Goal: Transaction & Acquisition: Obtain resource

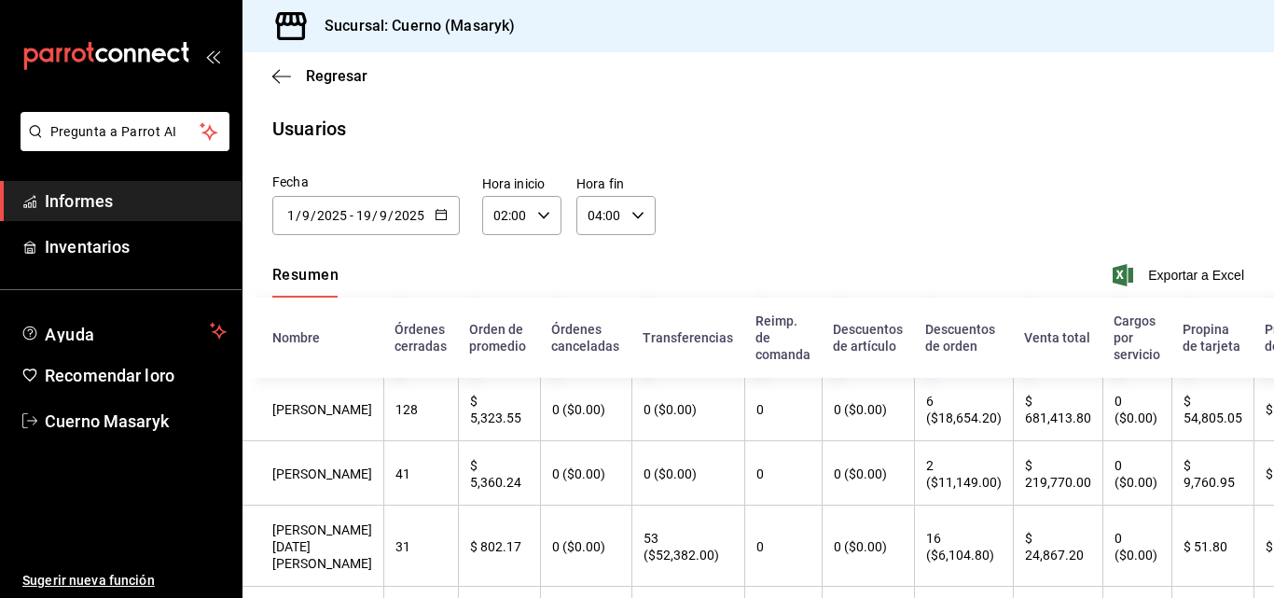
scroll to position [149, 0]
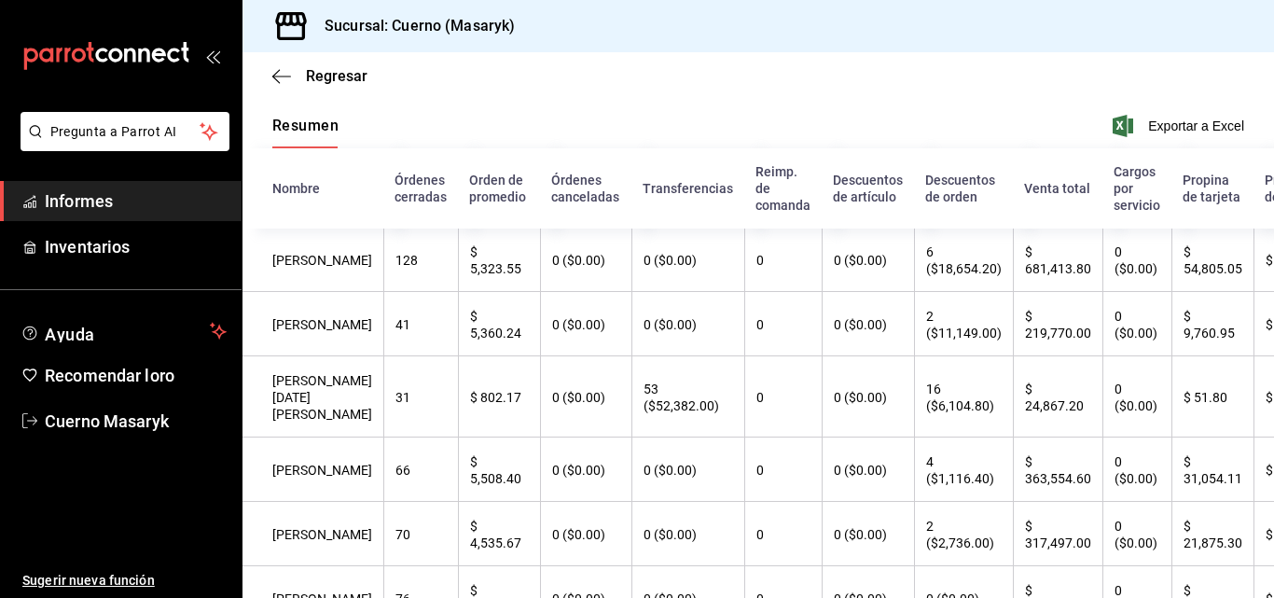
click at [458, 71] on div "Regresar" at bounding box center [759, 76] width 1032 height 48
click at [266, 80] on div "Regresar" at bounding box center [759, 76] width 1032 height 48
click at [279, 77] on icon "button" at bounding box center [281, 76] width 19 height 17
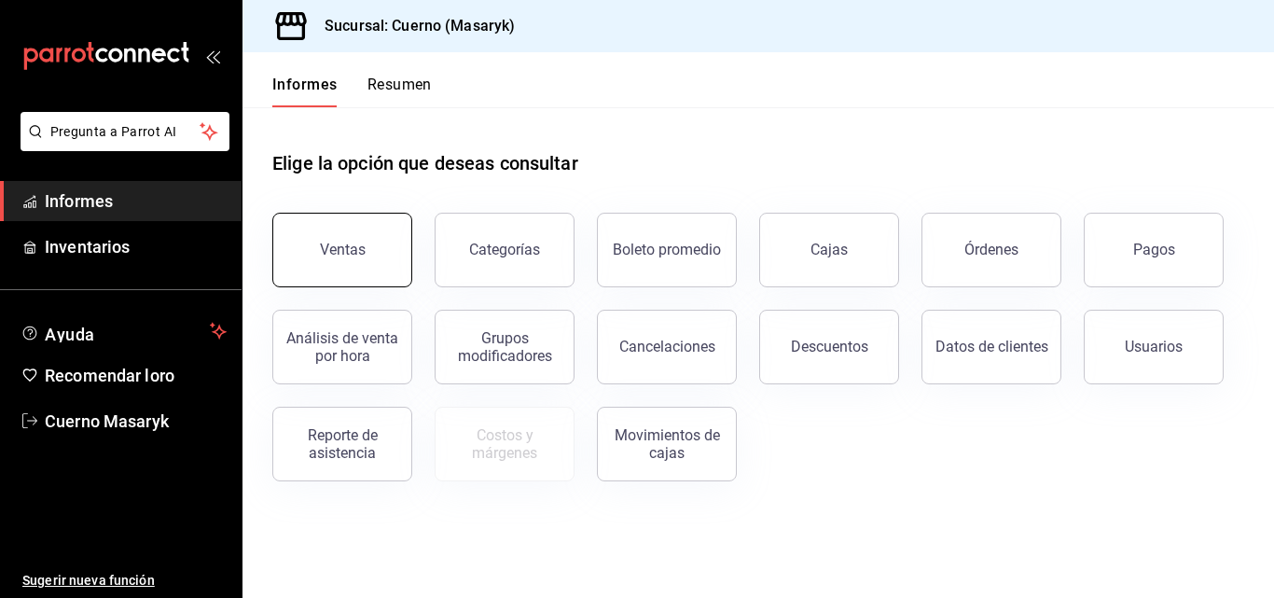
click at [313, 213] on div "Ventas" at bounding box center [331, 238] width 162 height 97
click at [362, 237] on button "Ventas" at bounding box center [342, 250] width 140 height 75
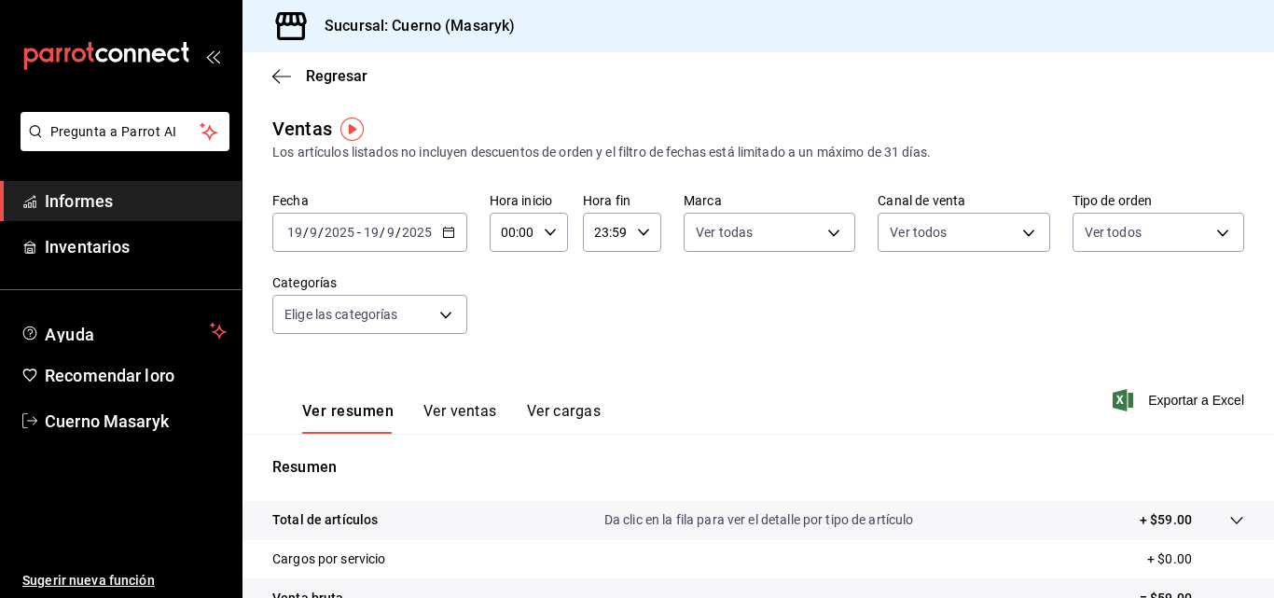
click at [451, 222] on div "[DATE] [DATE] - [DATE] [DATE]" at bounding box center [369, 232] width 195 height 39
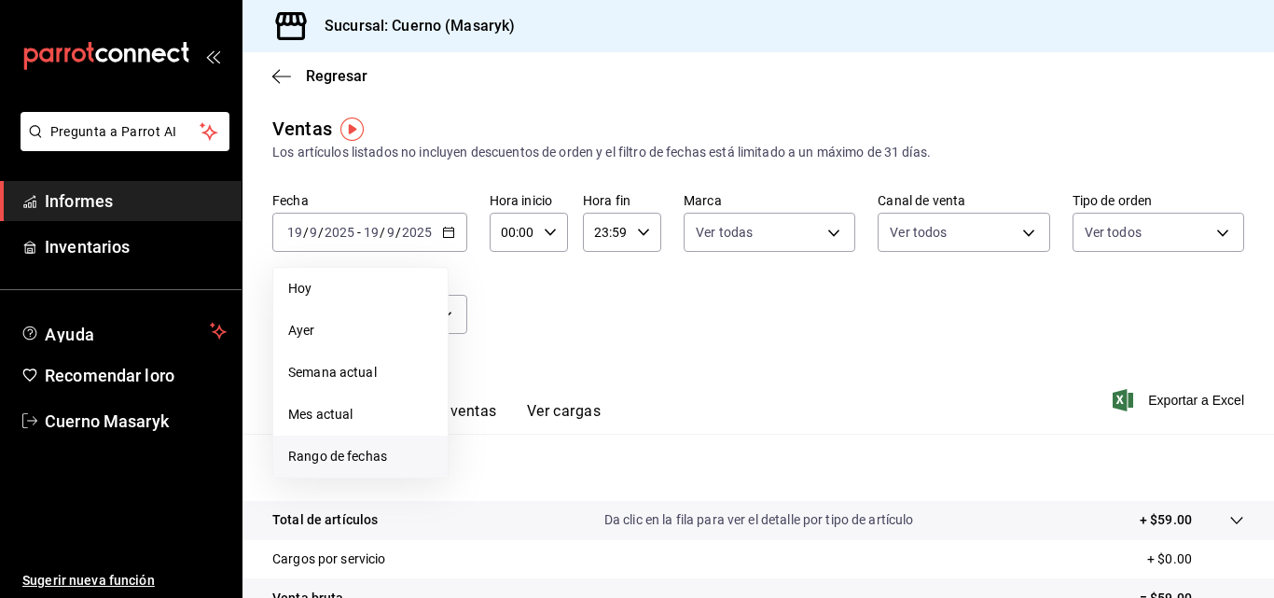
click at [339, 456] on font "Rango de fechas" at bounding box center [337, 456] width 99 height 15
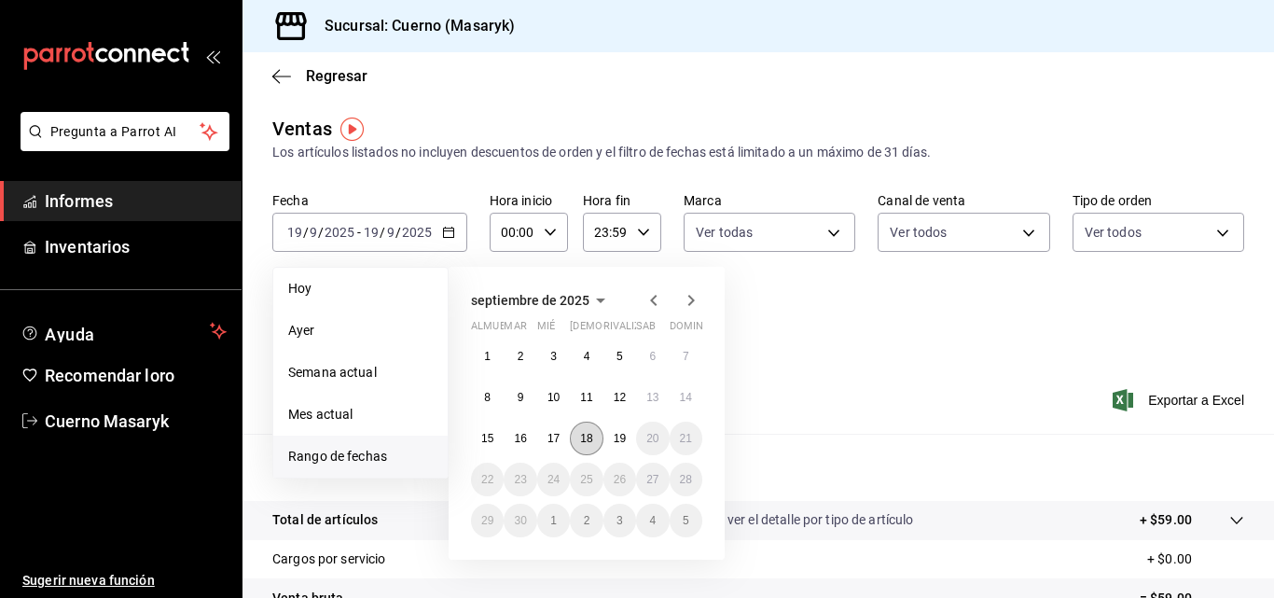
click at [580, 436] on font "18" at bounding box center [586, 438] width 12 height 13
click at [616, 446] on button "19" at bounding box center [620, 439] width 33 height 34
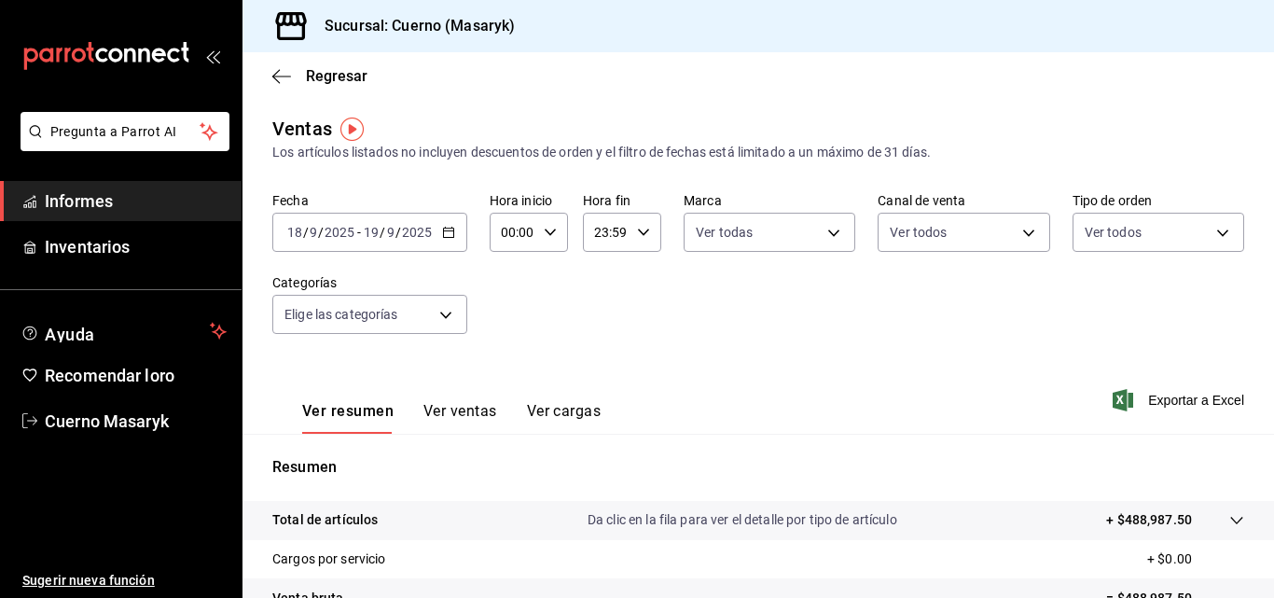
click at [642, 232] on \(Stroke\) "button" at bounding box center [643, 232] width 11 height 7
click at [600, 279] on font "00" at bounding box center [599, 279] width 15 height 15
click at [596, 371] on font "04" at bounding box center [599, 365] width 15 height 15
click at [634, 280] on font "00" at bounding box center [638, 279] width 15 height 15
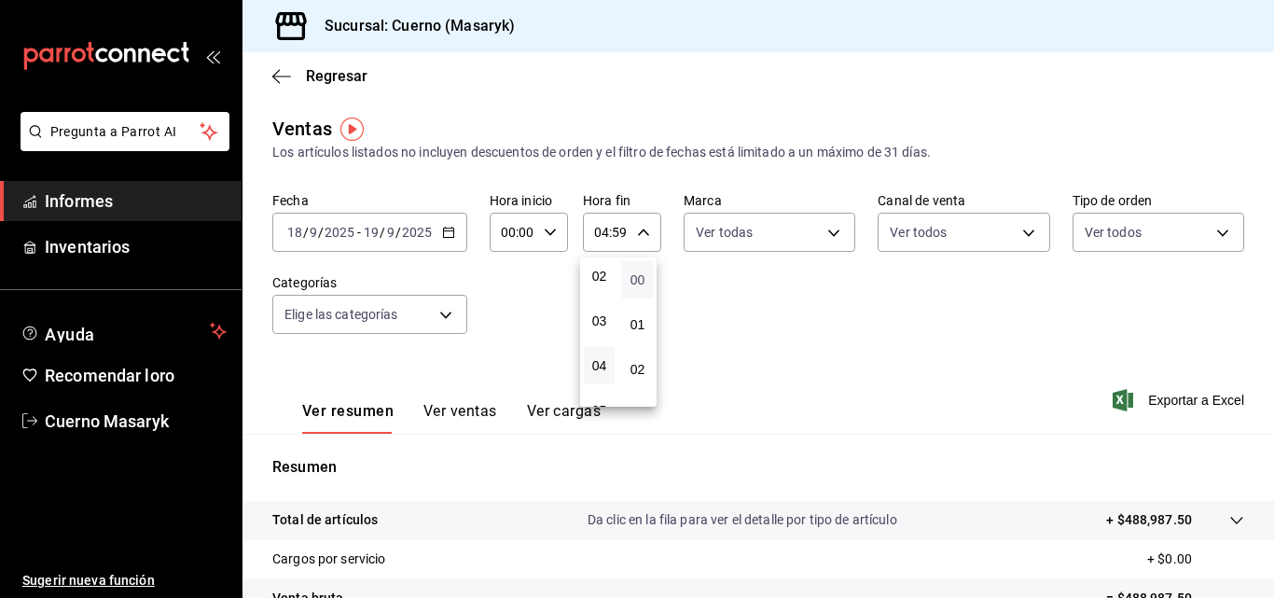
type input "04:00"
click at [950, 392] on div at bounding box center [637, 299] width 1274 height 598
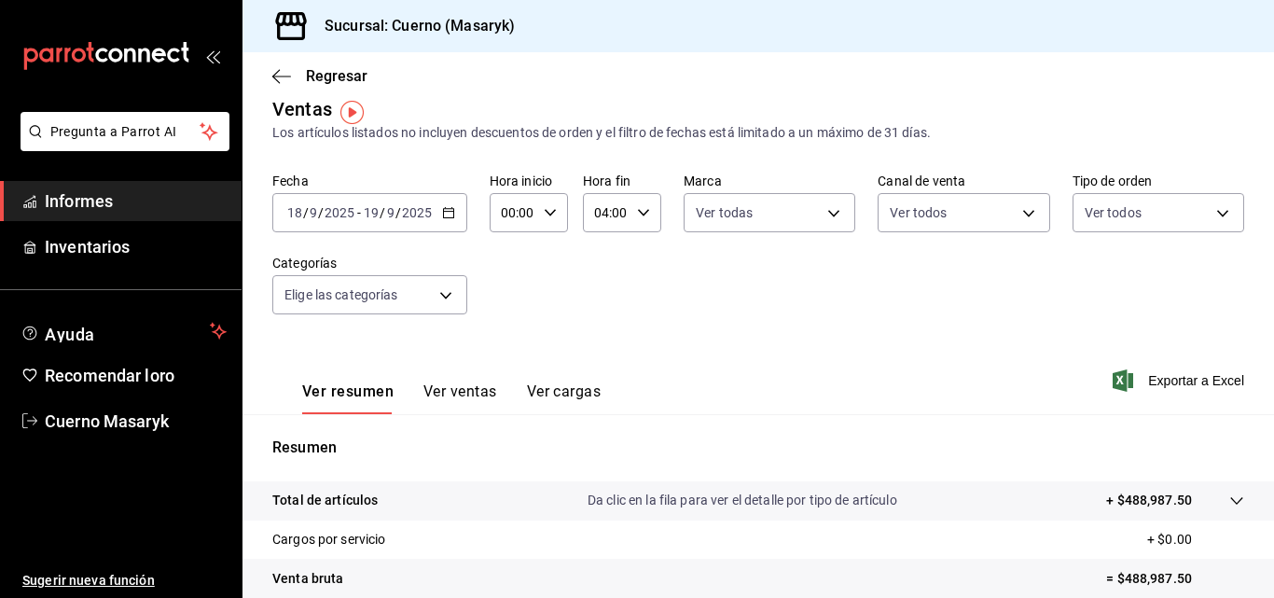
scroll to position [17, 0]
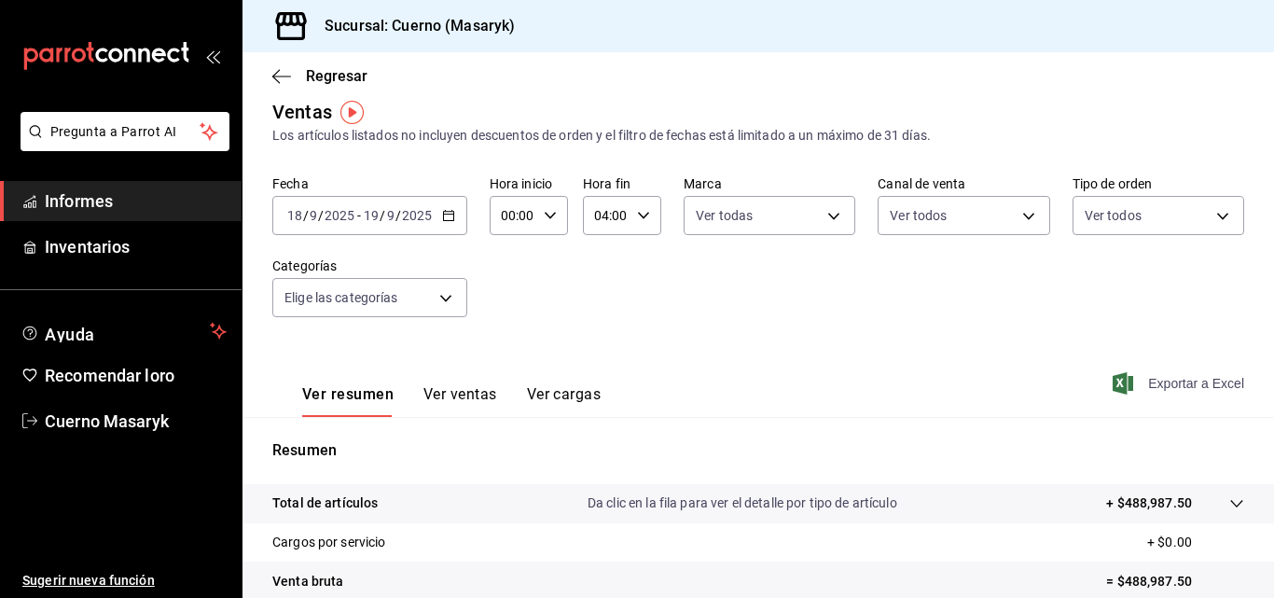
click at [1205, 388] on font "Exportar a Excel" at bounding box center [1196, 383] width 96 height 15
